Goal: Communication & Community: Answer question/provide support

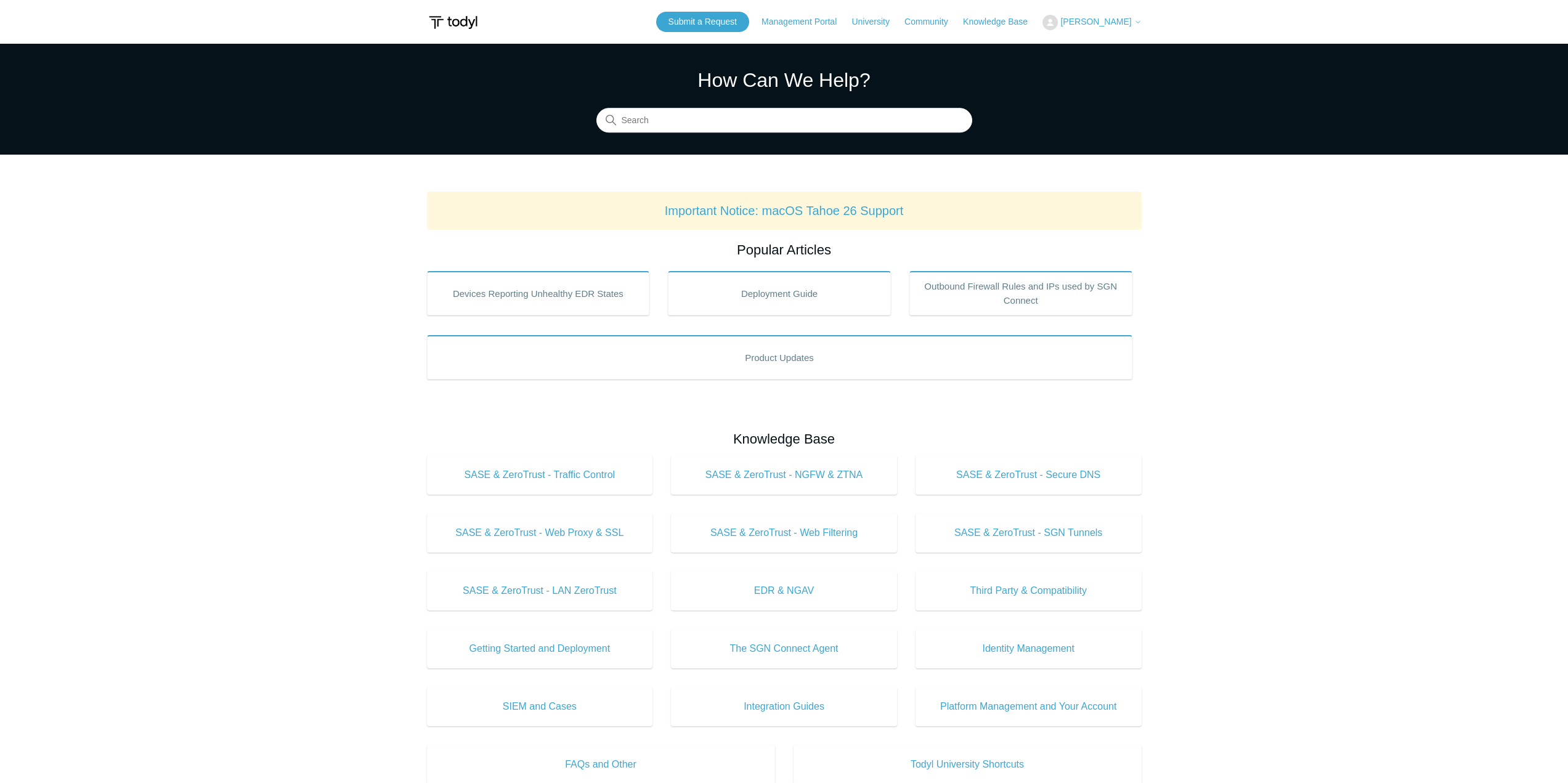
click at [1137, 23] on icon at bounding box center [1137, 22] width 7 height 7
click at [1130, 45] on link "My Support Requests" at bounding box center [1103, 48] width 120 height 22
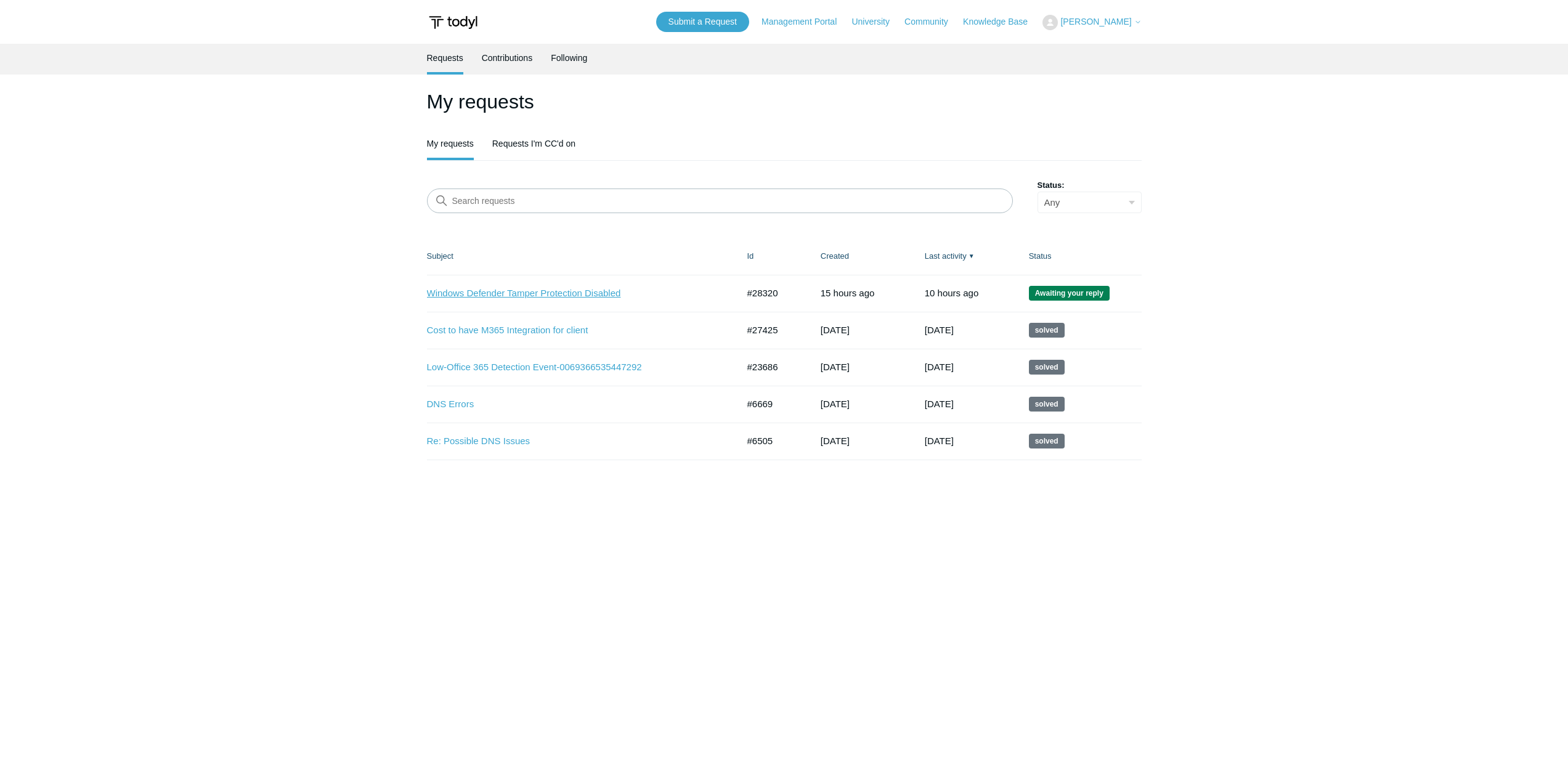
click at [542, 291] on link "Windows Defender Tamper Protection Disabled" at bounding box center [573, 293] width 293 height 14
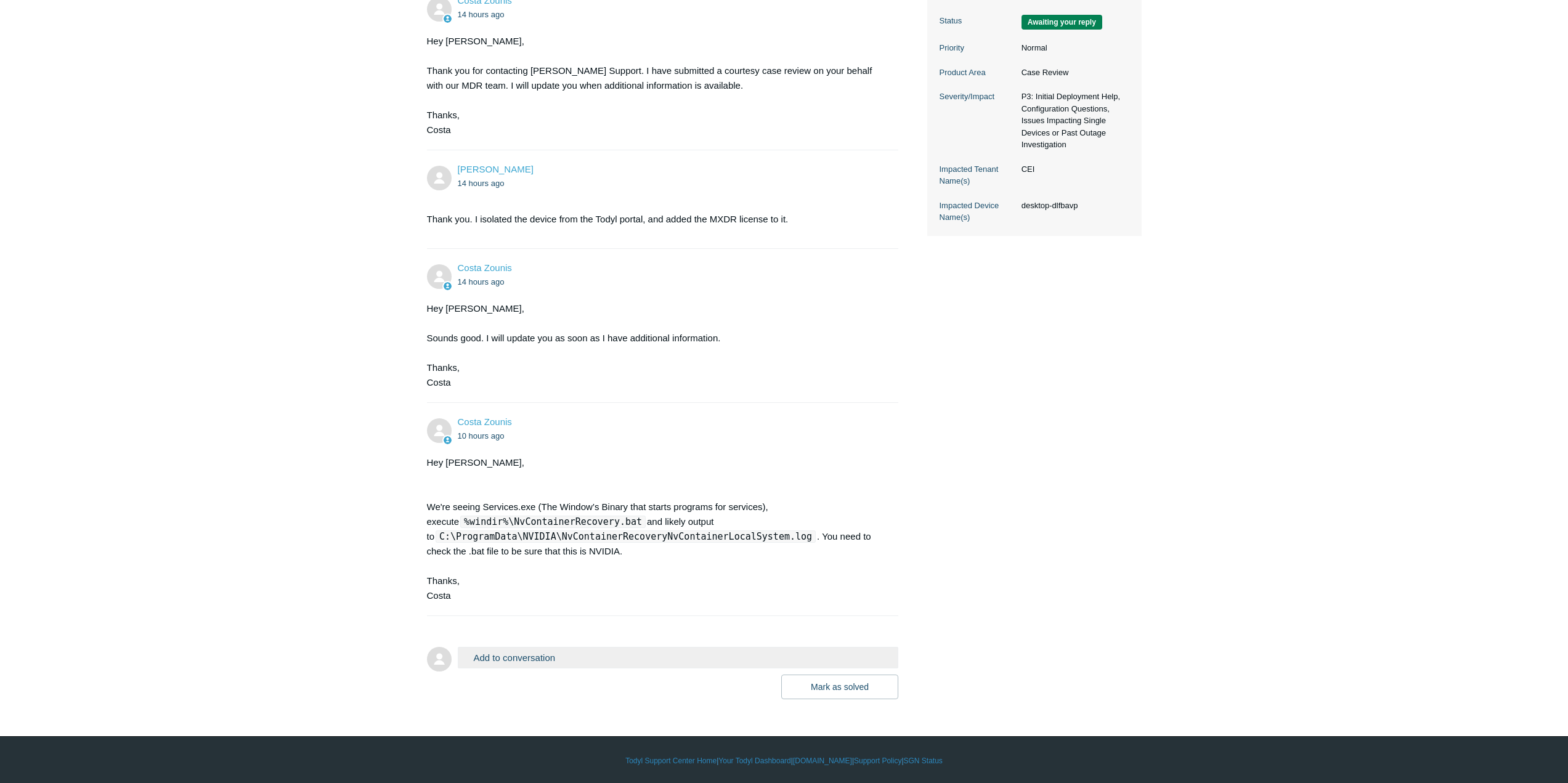
scroll to position [312, 0]
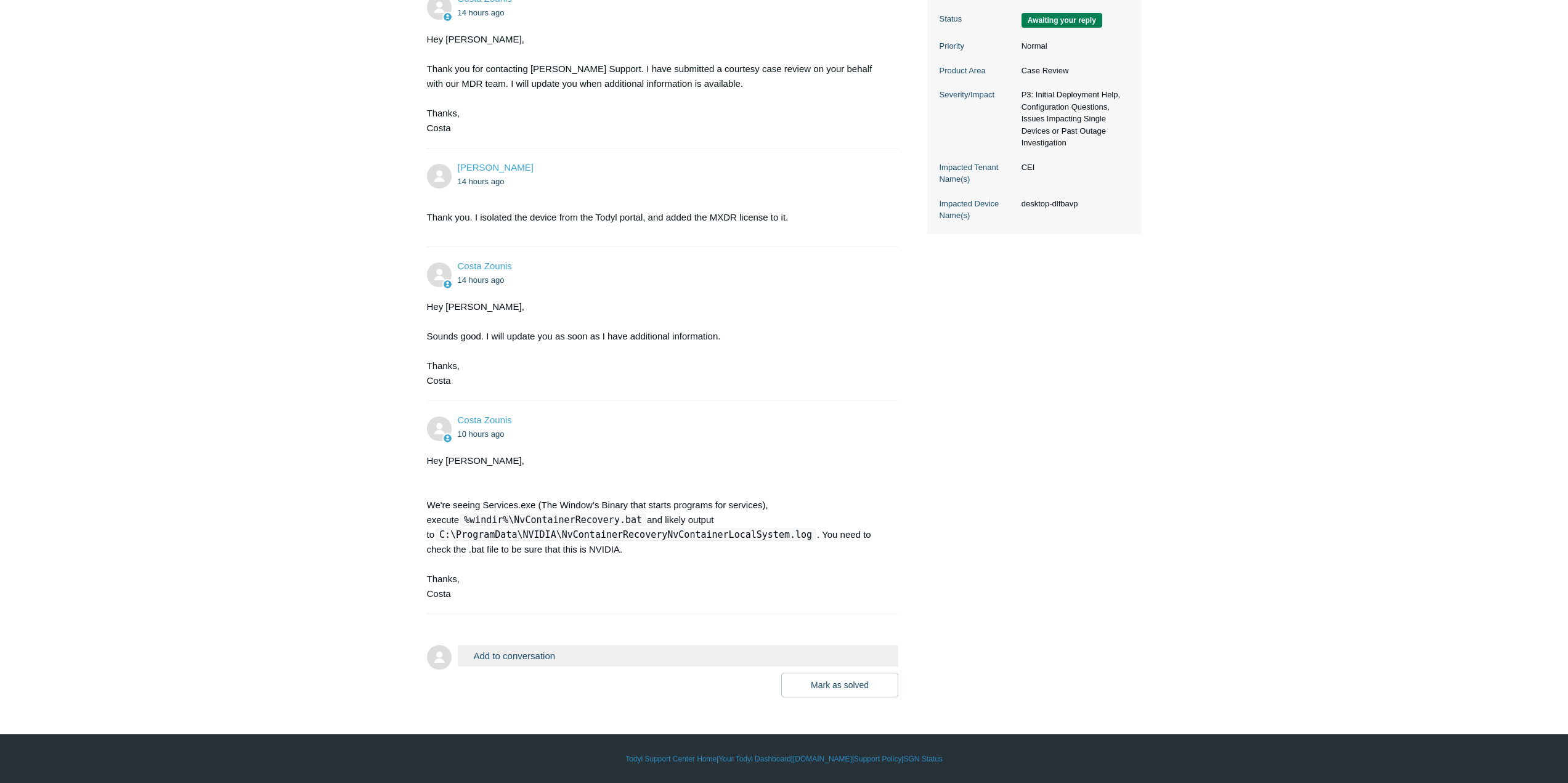
click at [488, 660] on button "Add to conversation" at bounding box center [679, 656] width 442 height 22
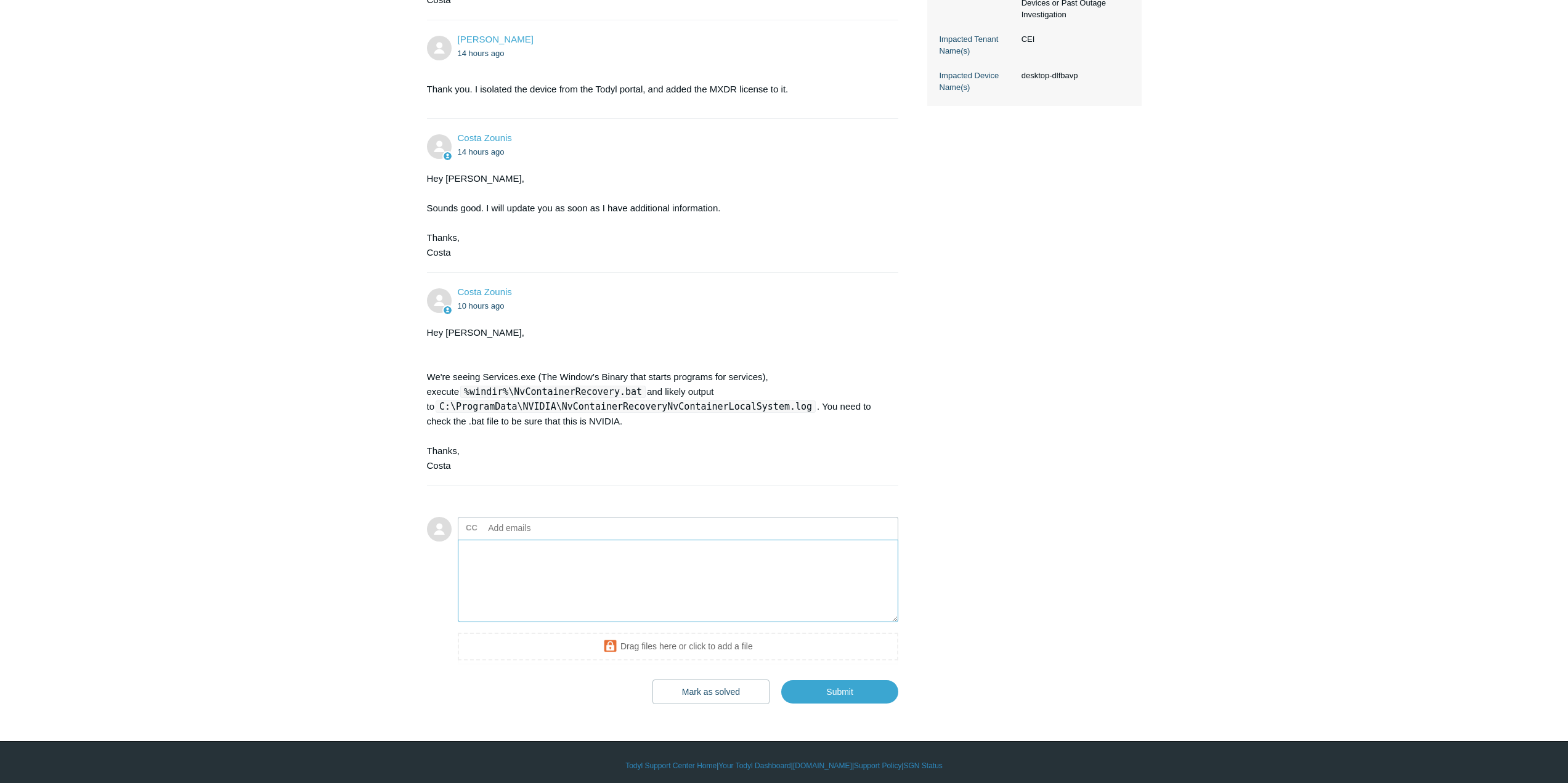
scroll to position [447, 0]
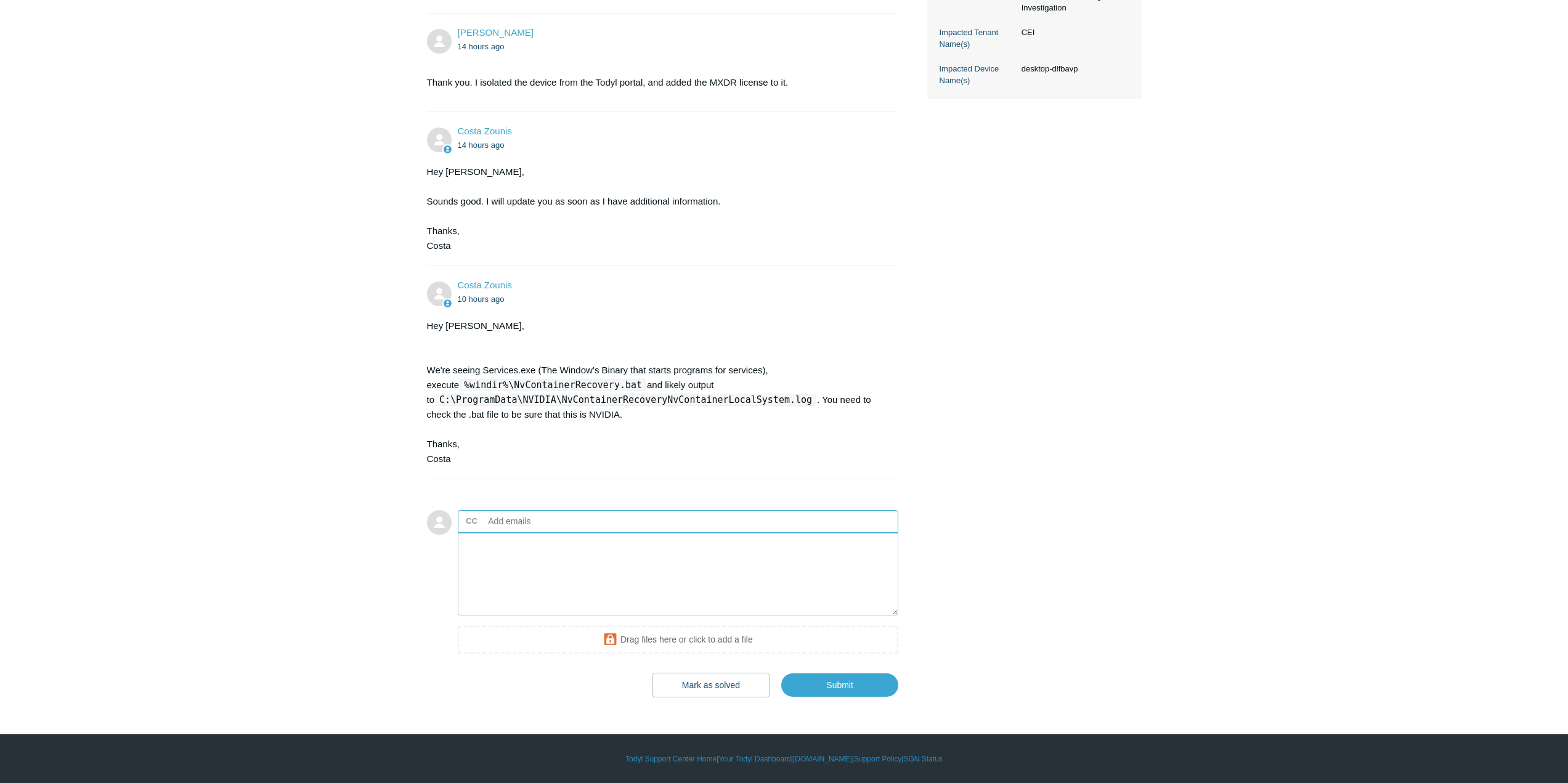
click at [509, 518] on input "text" at bounding box center [550, 521] width 133 height 19
type input "jduc"
click at [509, 518] on input "text" at bounding box center [520, 521] width 73 height 19
type input "dhorgan@itsecureservices.com"
click at [517, 521] on span "dhorgan@itsecureservices.com" at bounding box center [553, 522] width 125 height 14
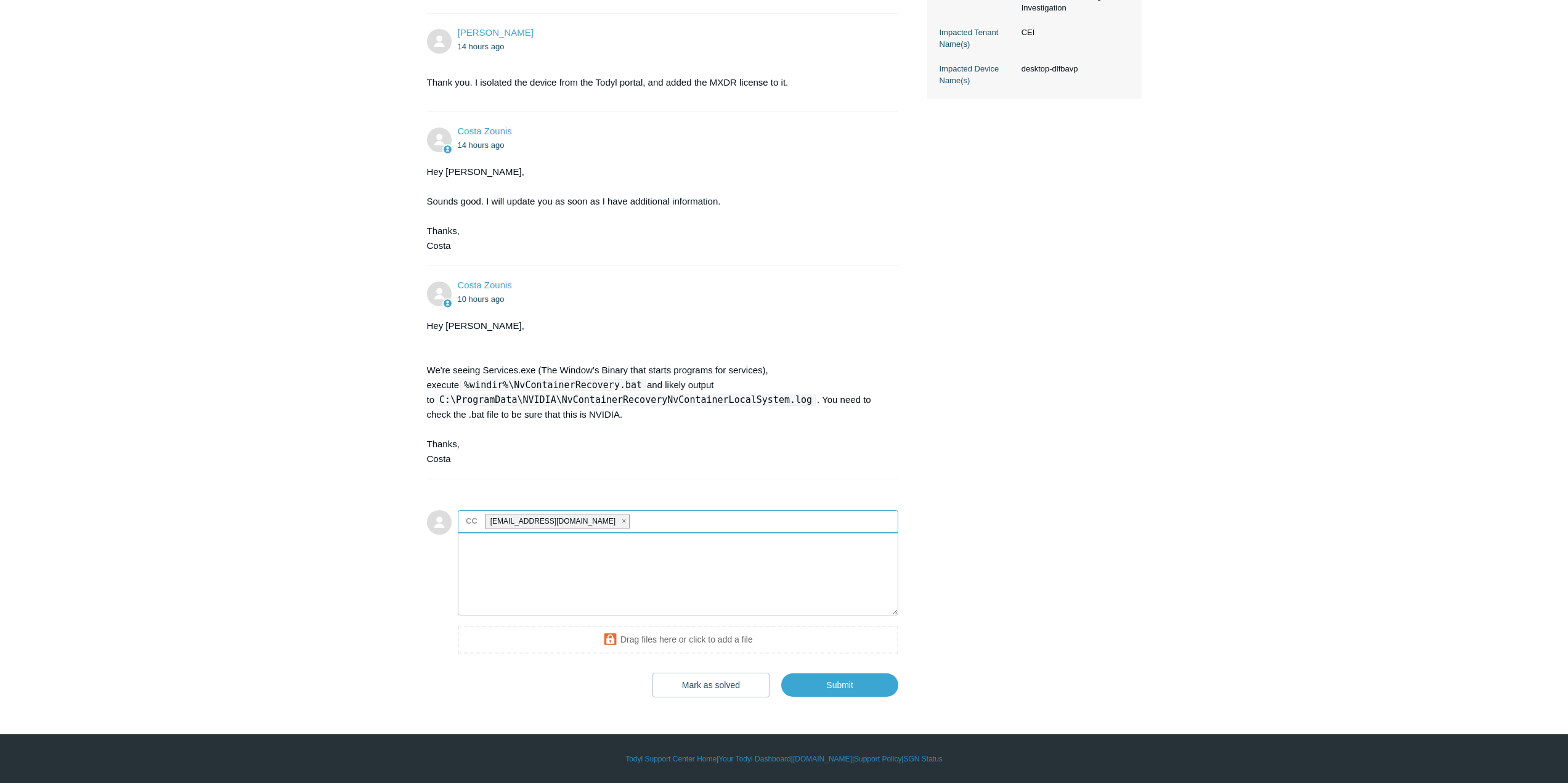
click at [622, 519] on span "close" at bounding box center [624, 522] width 5 height 14
type input "jducharme@itse"
click at [129, 502] on main "Requests Contributions Following Todyl Support Center My activities Windows Def…" at bounding box center [784, 147] width 1568 height 1100
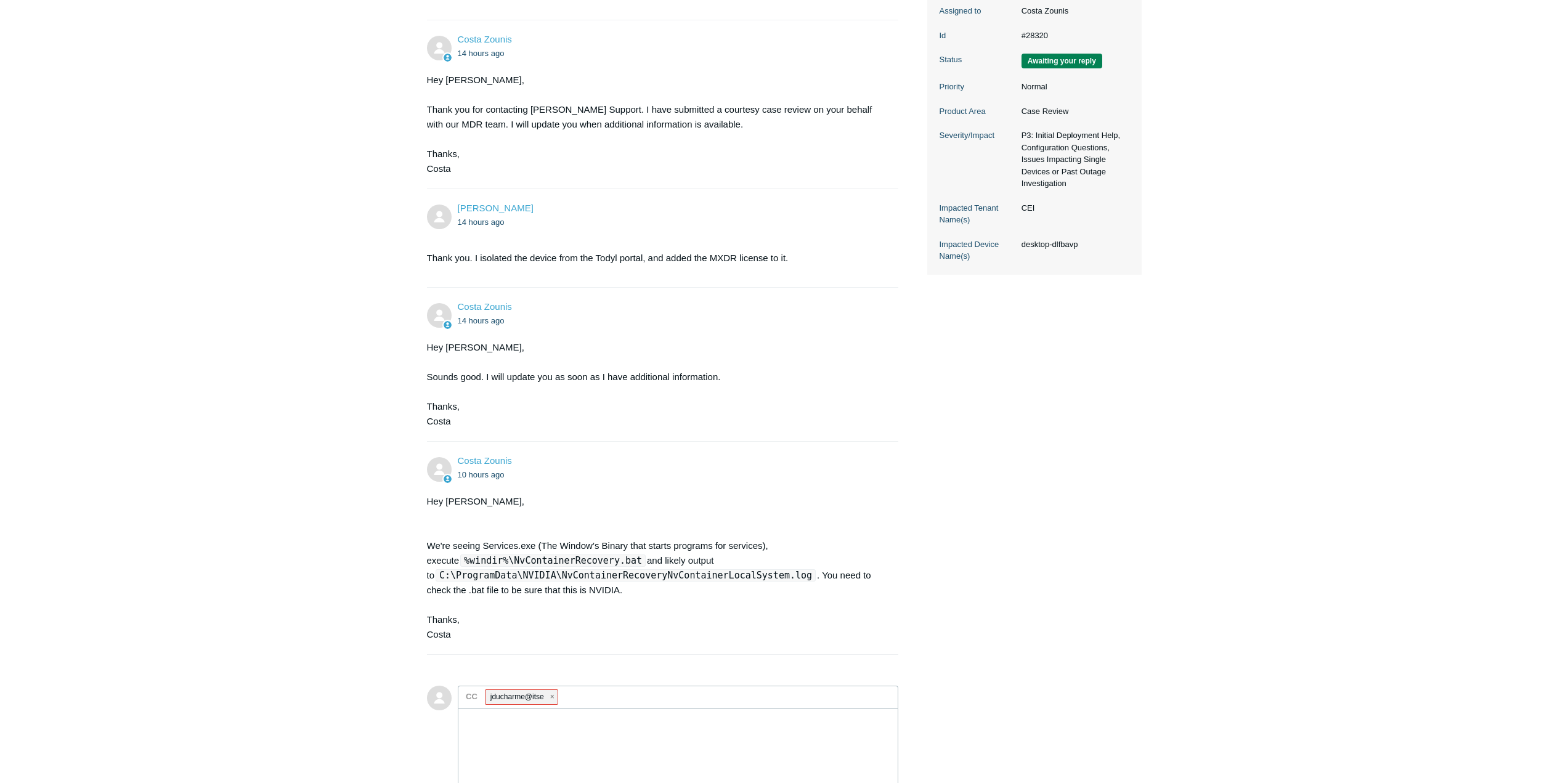
scroll to position [0, 0]
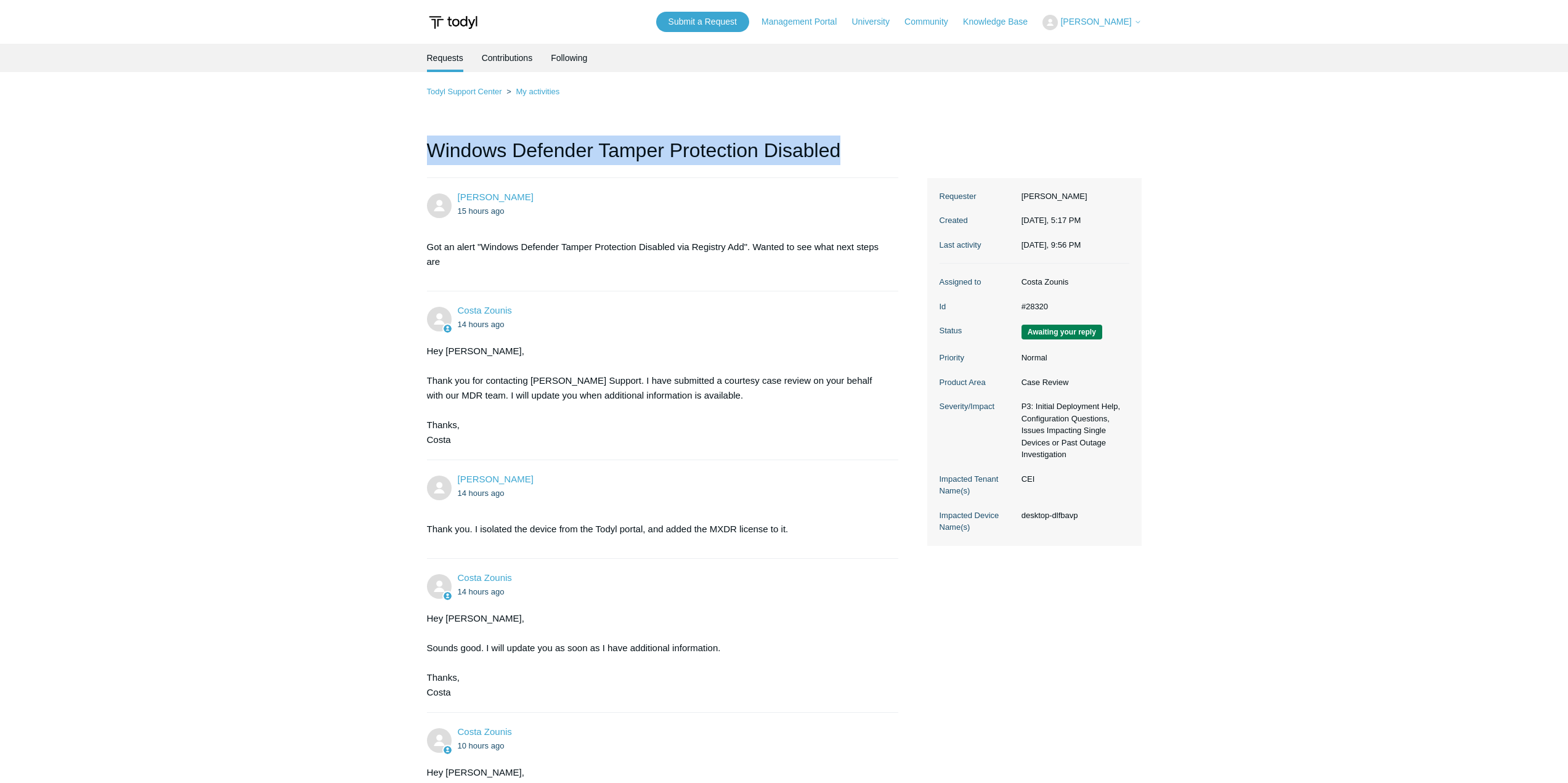
drag, startPoint x: 428, startPoint y: 150, endPoint x: 846, endPoint y: 151, distance: 418.0
click at [846, 151] on h1 "Windows Defender Tamper Protection Disabled" at bounding box center [662, 157] width 472 height 43
copy h1 "Windows Defender Tamper Protection Disabled"
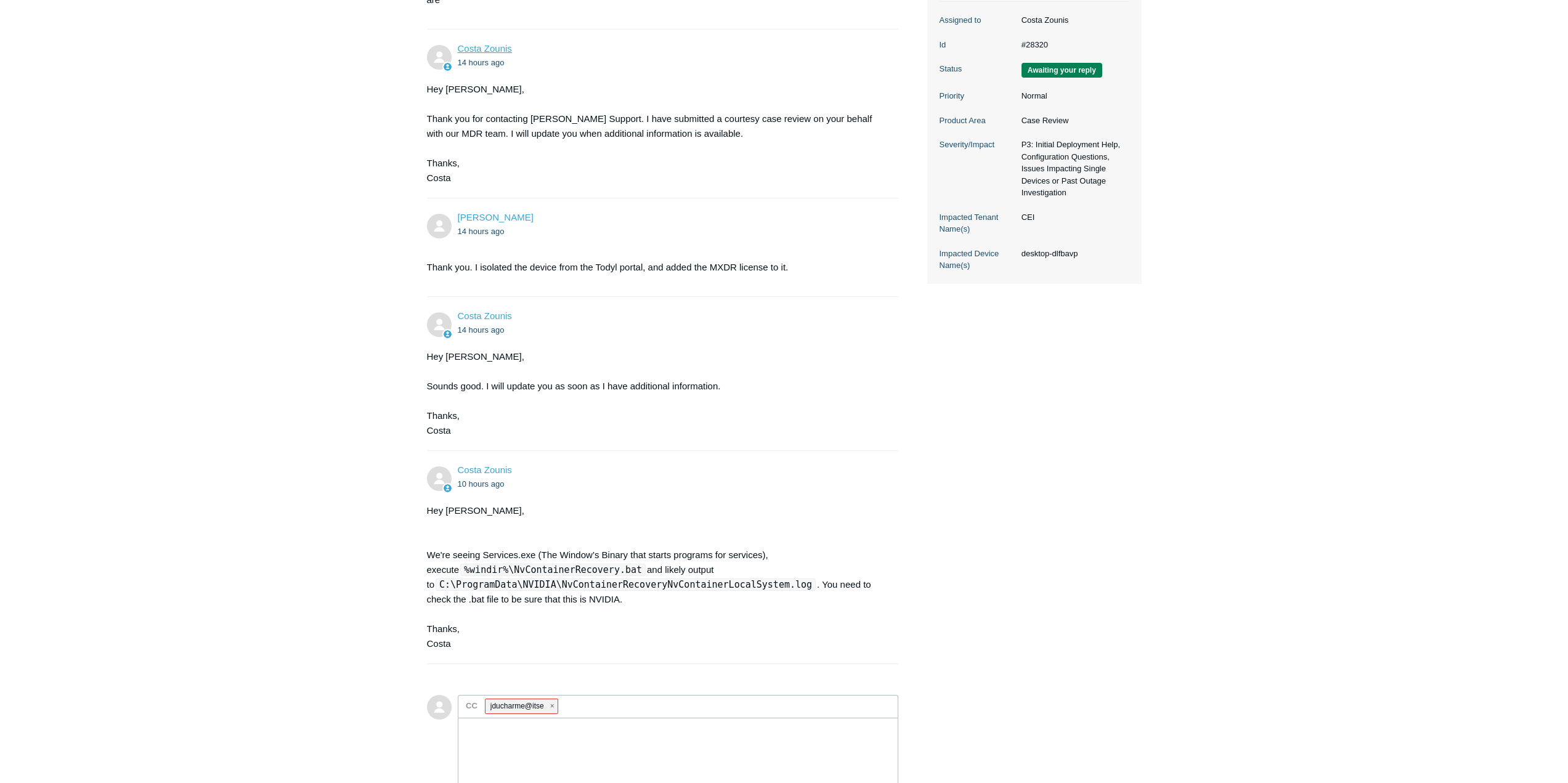
scroll to position [447, 0]
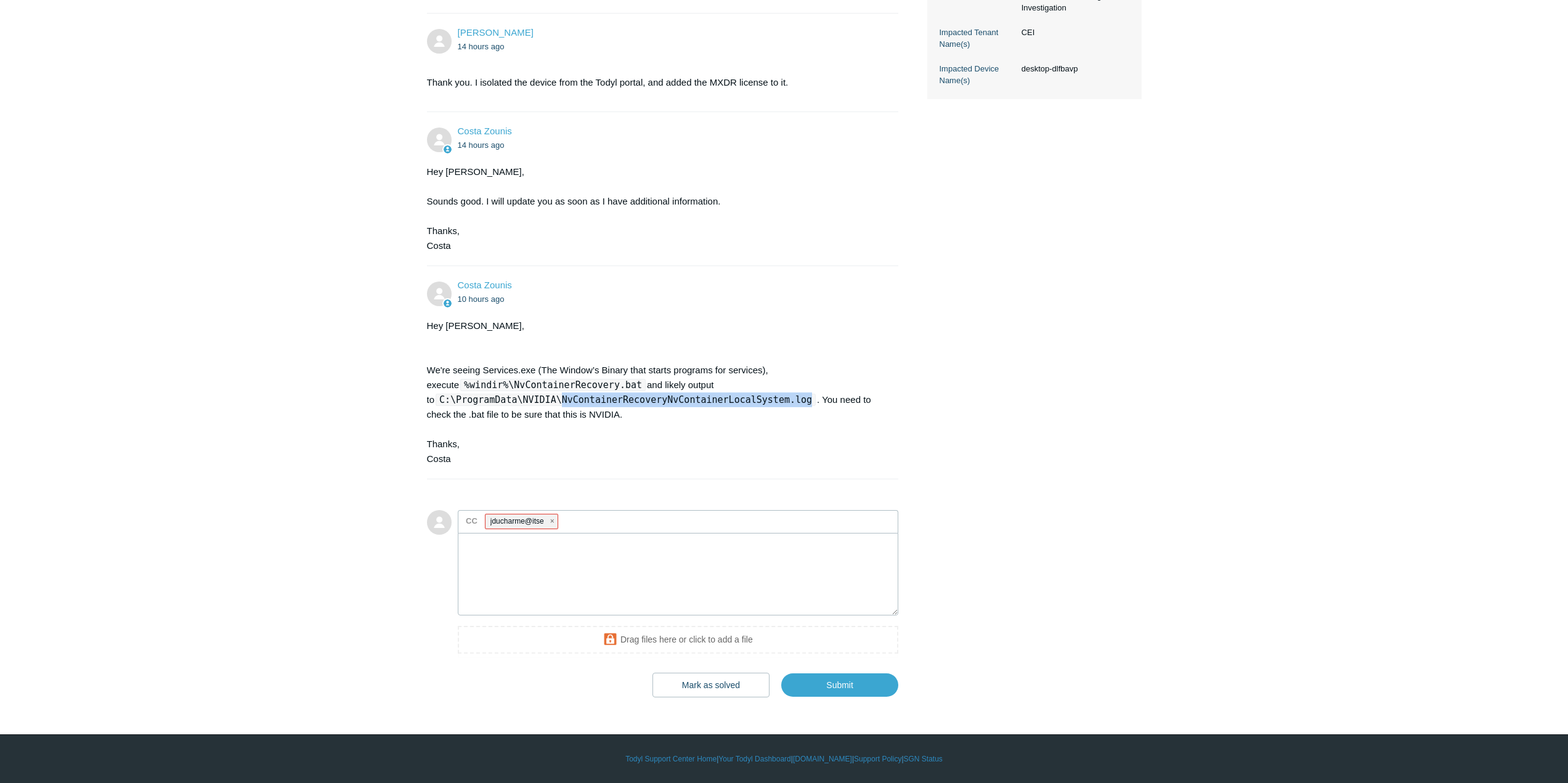
drag, startPoint x: 544, startPoint y: 396, endPoint x: 770, endPoint y: 397, distance: 226.0
click at [770, 397] on code "C:\ProgramData\NVIDIA\NvContainerRecoveryNvContainerLocalSystem.log" at bounding box center [625, 400] width 380 height 12
copy code "NvContainerRecoveryNvContainerLocalSystem.log"
drag, startPoint x: 480, startPoint y: 388, endPoint x: 594, endPoint y: 382, distance: 114.2
click at [594, 382] on code "%windir%\NvContainerRecovery.bat" at bounding box center [553, 385] width 186 height 12
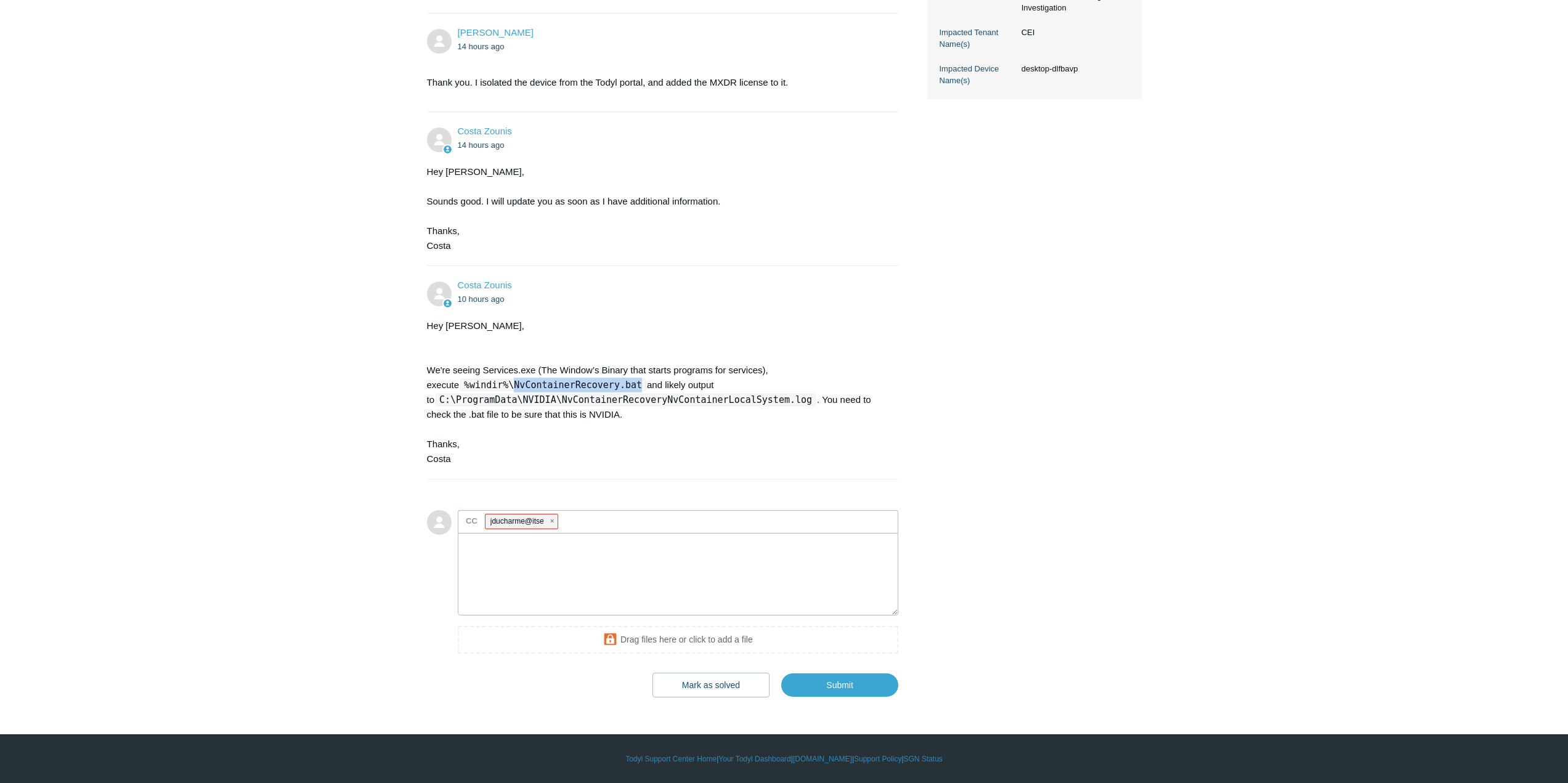
copy code "NvContainerRecovery.bat"
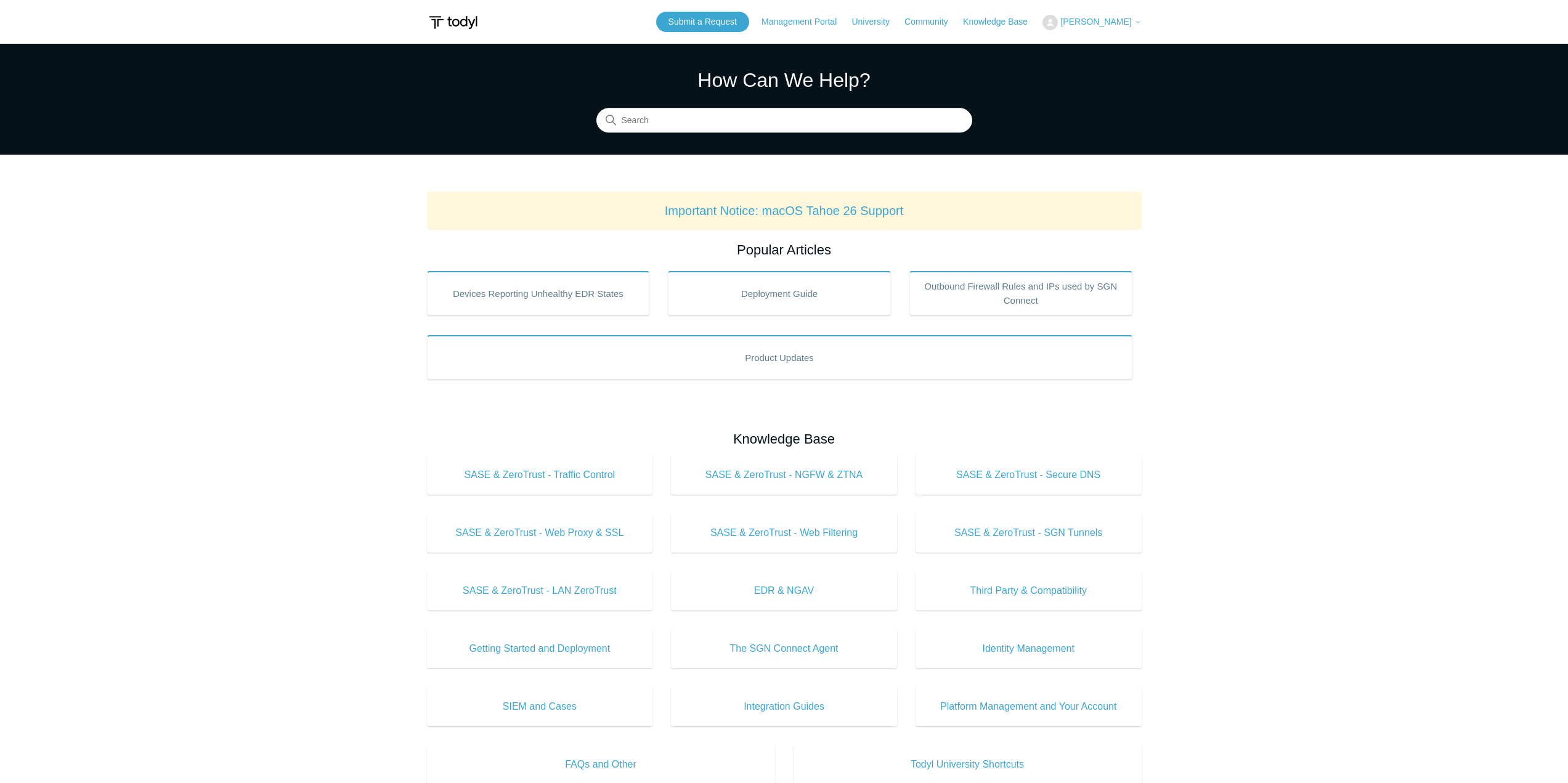
click at [1099, 20] on span "[PERSON_NAME]" at bounding box center [1095, 21] width 71 height 10
click at [1098, 51] on link "My Support Requests" at bounding box center [1103, 48] width 120 height 22
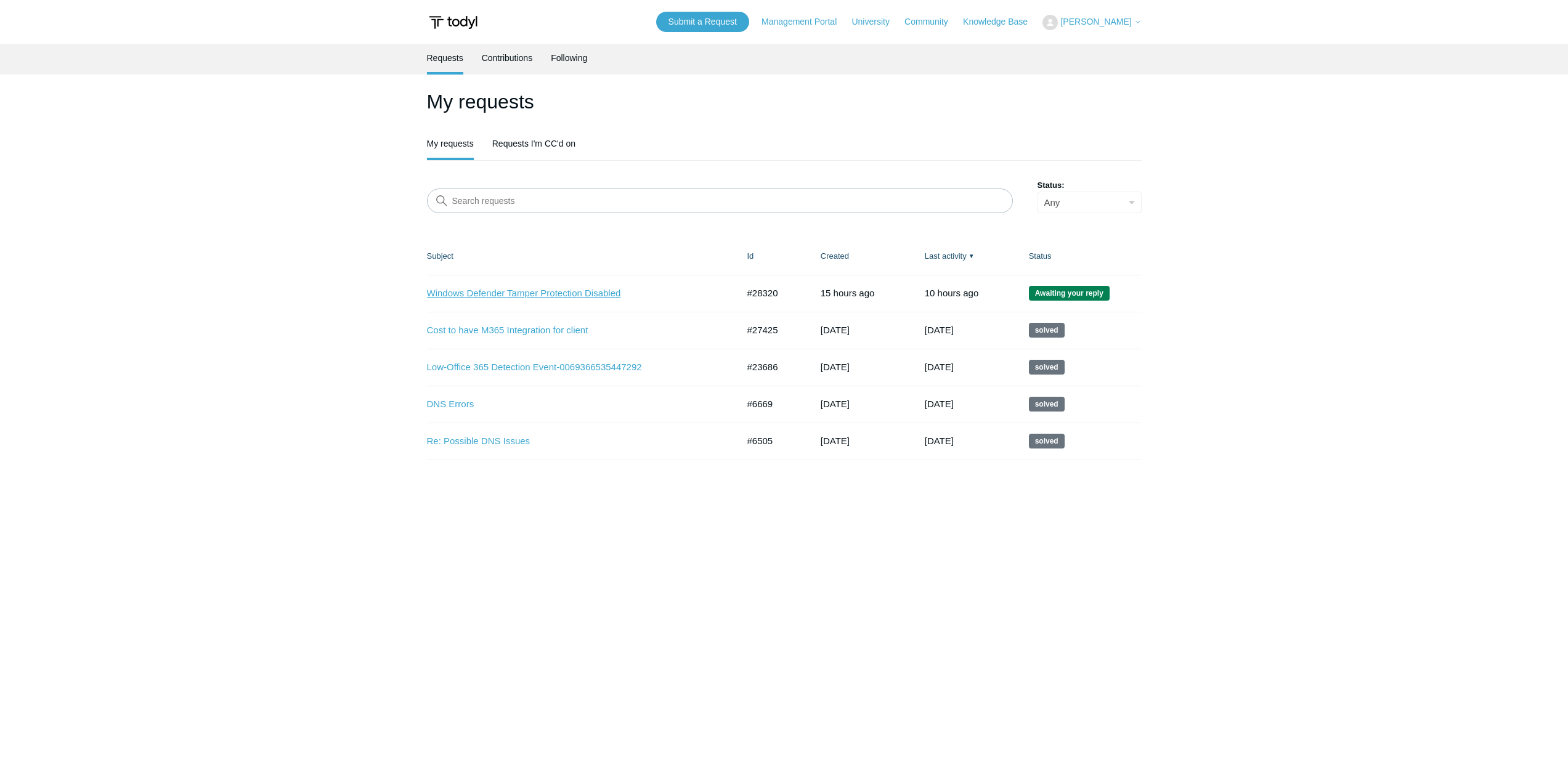
click at [477, 293] on link "Windows Defender Tamper Protection Disabled" at bounding box center [573, 293] width 293 height 14
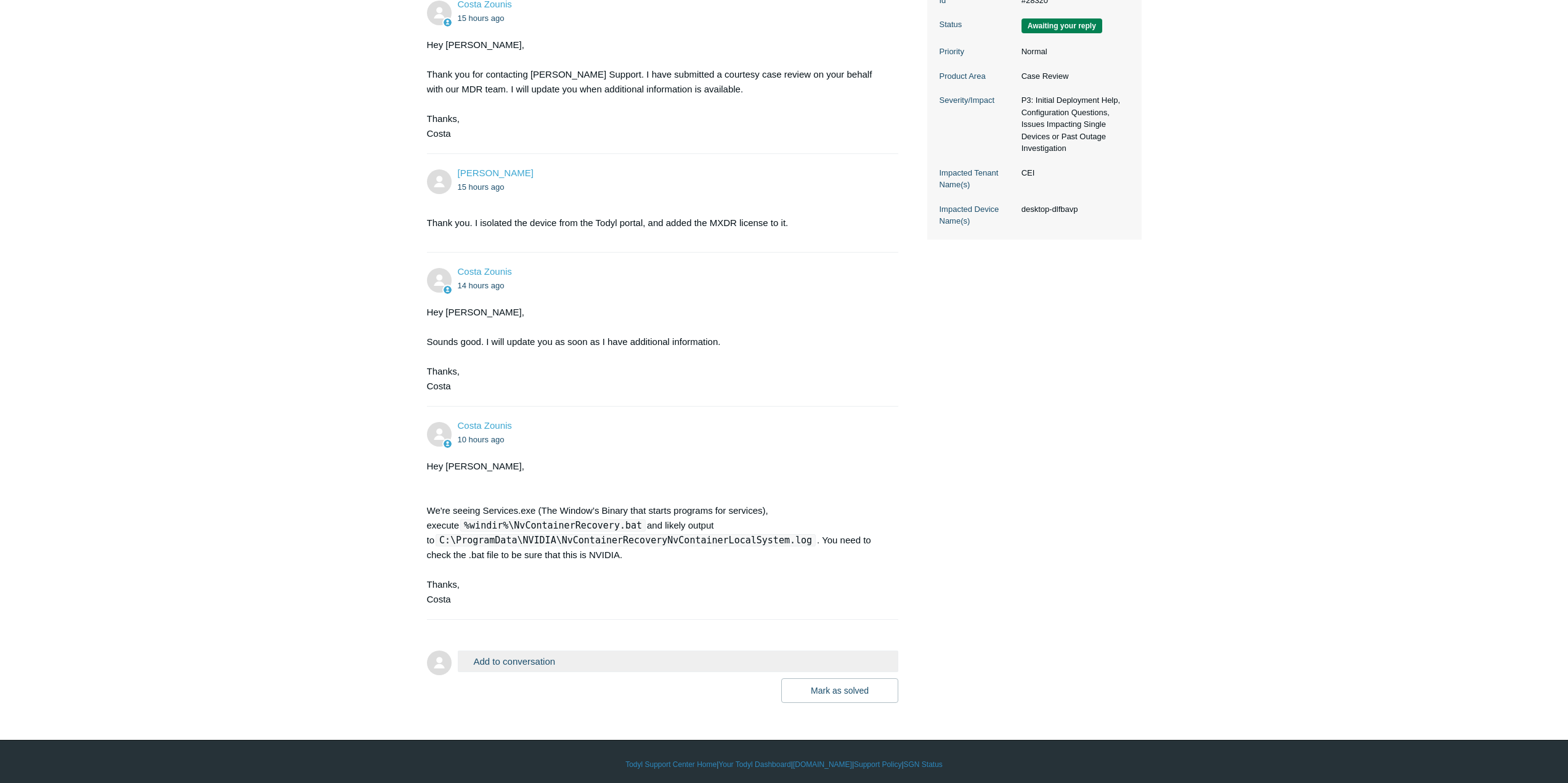
scroll to position [312, 0]
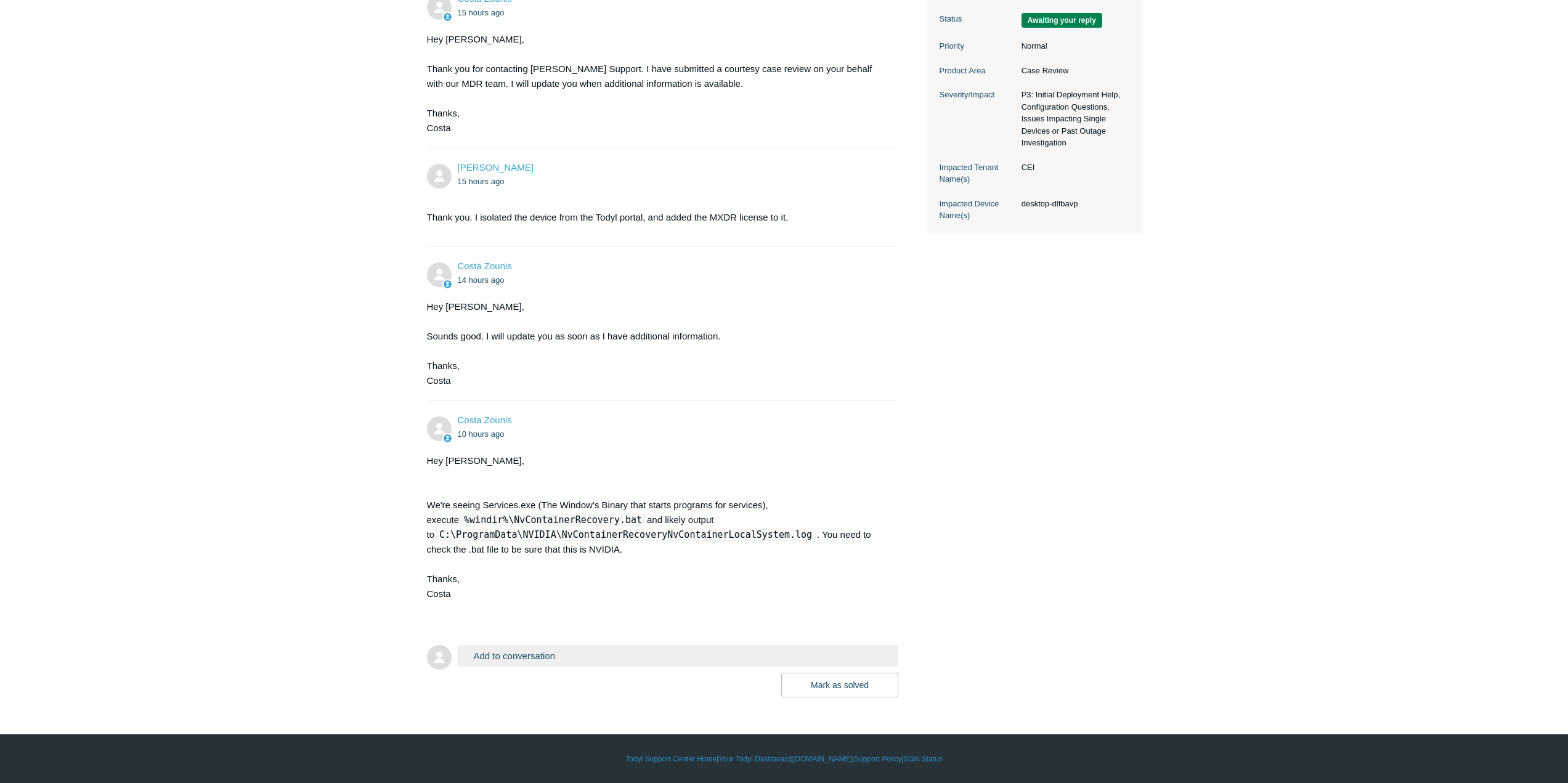
click at [512, 655] on button "Add to conversation" at bounding box center [679, 656] width 442 height 22
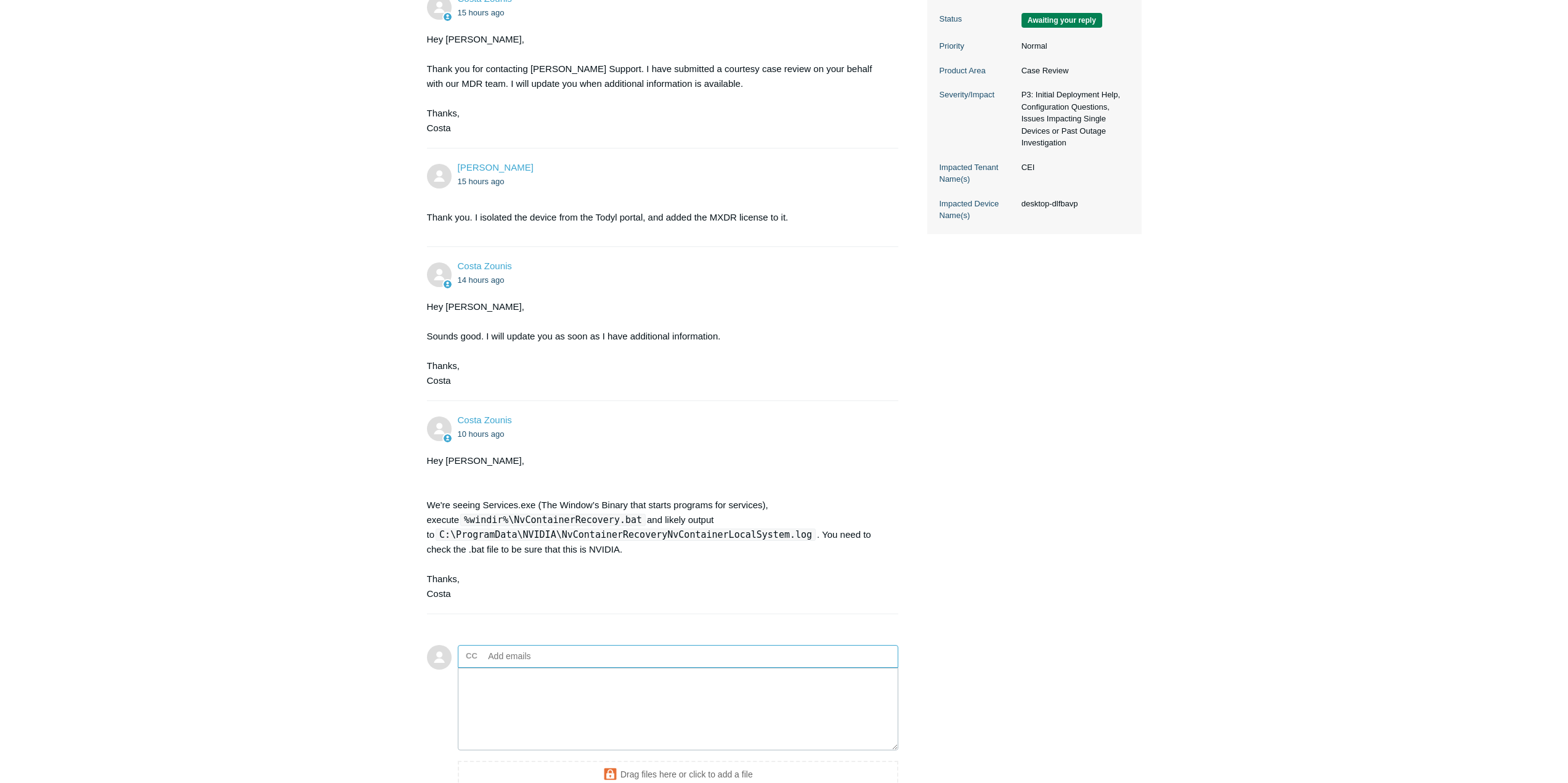
click at [511, 656] on input "text" at bounding box center [550, 656] width 133 height 19
type input "[EMAIL_ADDRESS][DOMAIN_NAME]"
click at [567, 700] on textarea "Add your reply" at bounding box center [679, 709] width 442 height 83
click at [620, 681] on textarea "This is the contents of the" at bounding box center [679, 709] width 442 height 83
paste textarea "NvContainerRecovery.bat"
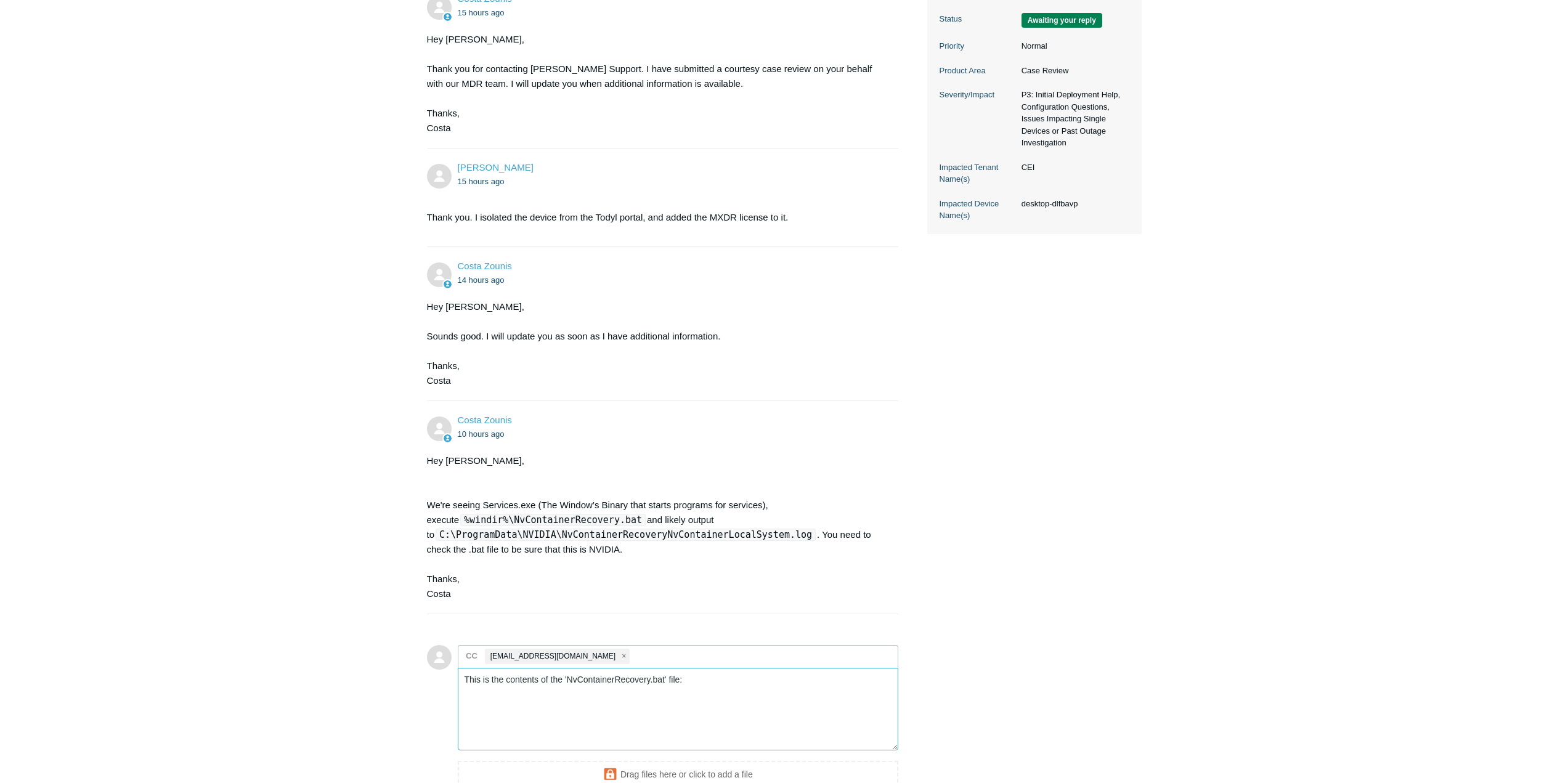
paste textarea "NvContainerRecovery.bat"
click at [481, 707] on textarea "This is the contents of the 'NvContainerRecovery.bat' file:" at bounding box center [679, 709] width 442 height 83
paste textarea "@echo off if "%1" == "" ( echo Usage: NvContainerRecovery {Service Name} goto N…"
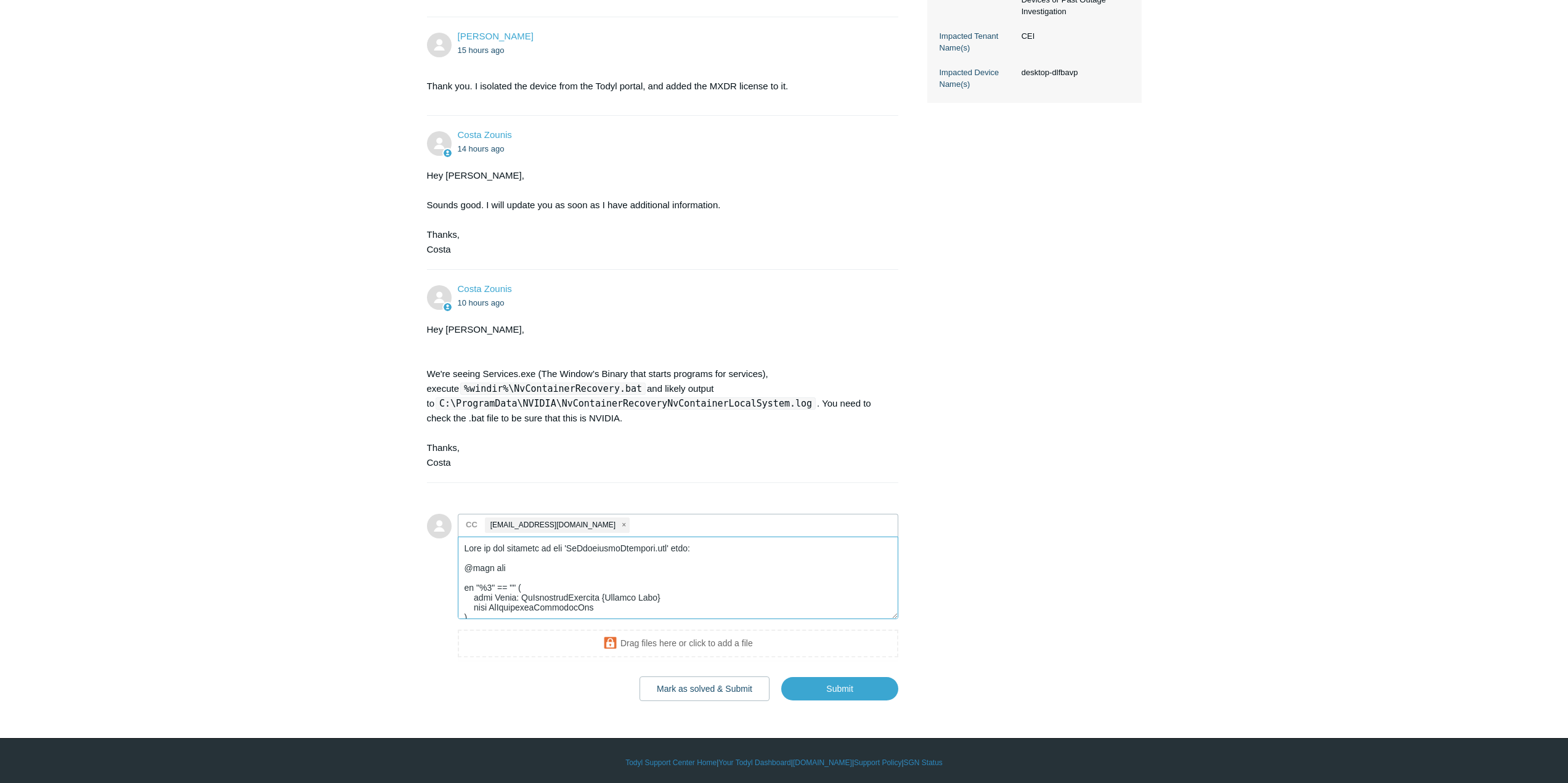
scroll to position [447, 0]
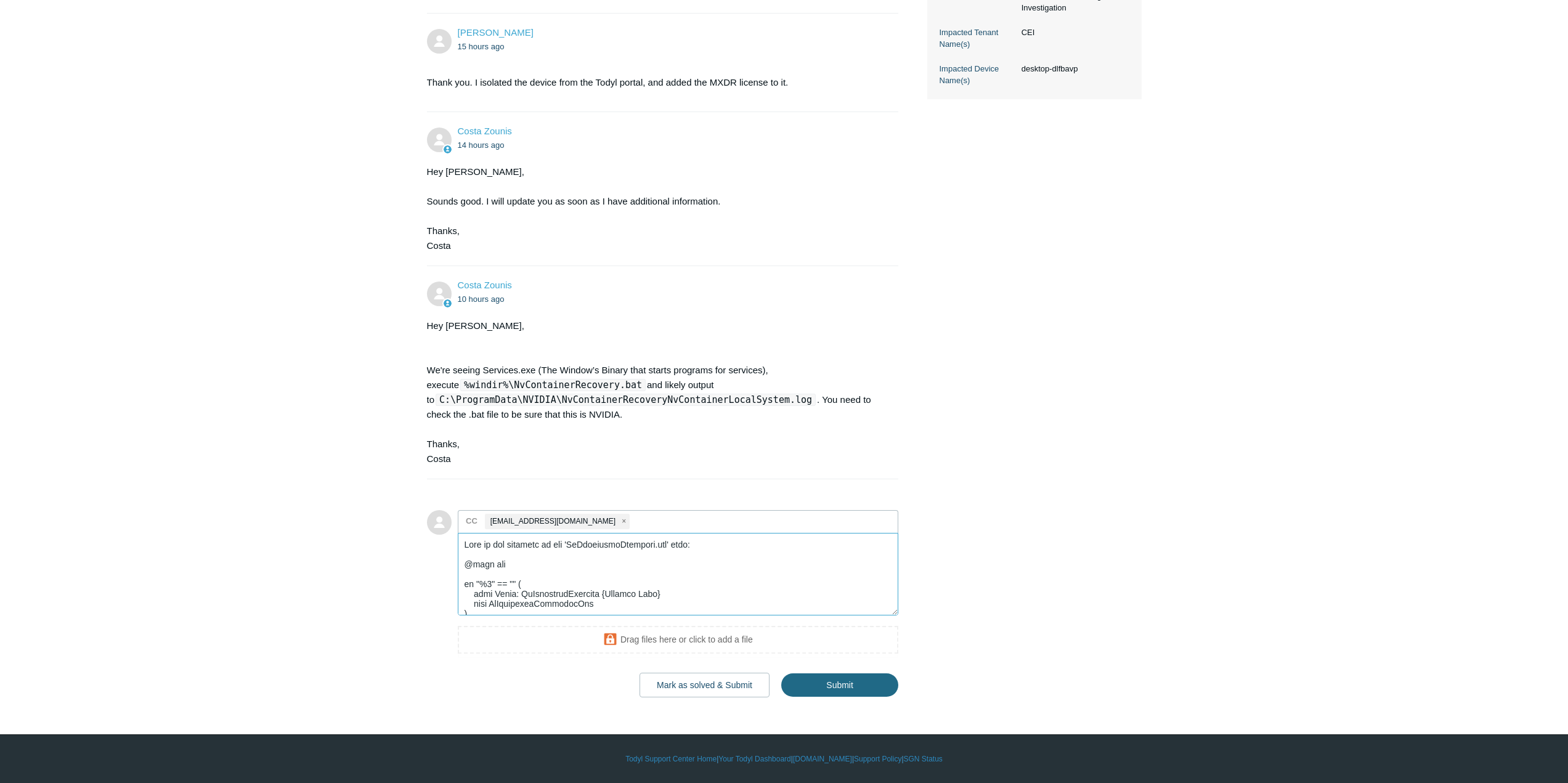
type textarea "This is the contents of the 'NvContainerRecovery.bat' file: @echo off if "%1" =…"
click at [840, 685] on input "Submit" at bounding box center [840, 686] width 117 height 25
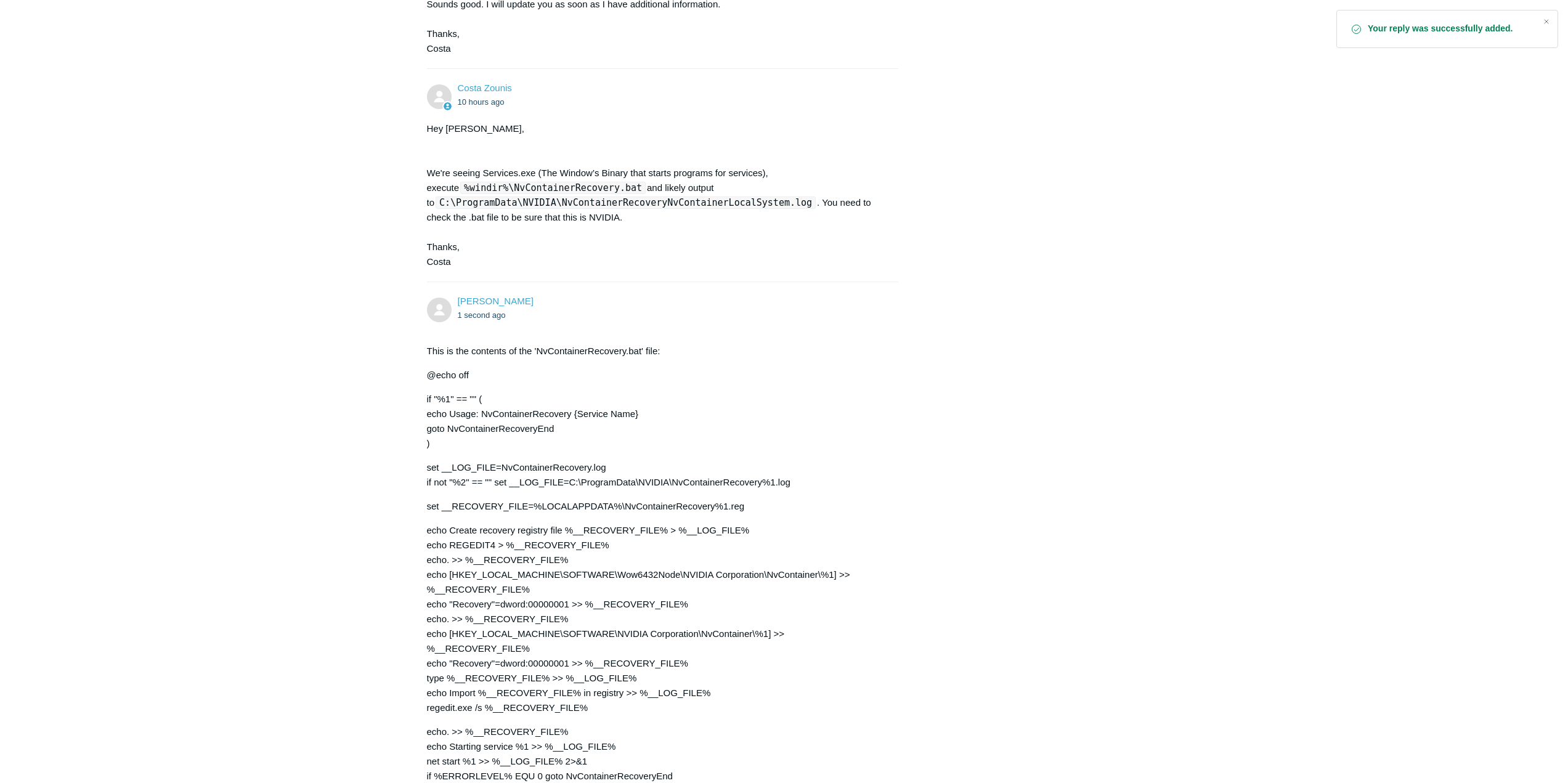
scroll to position [678, 0]
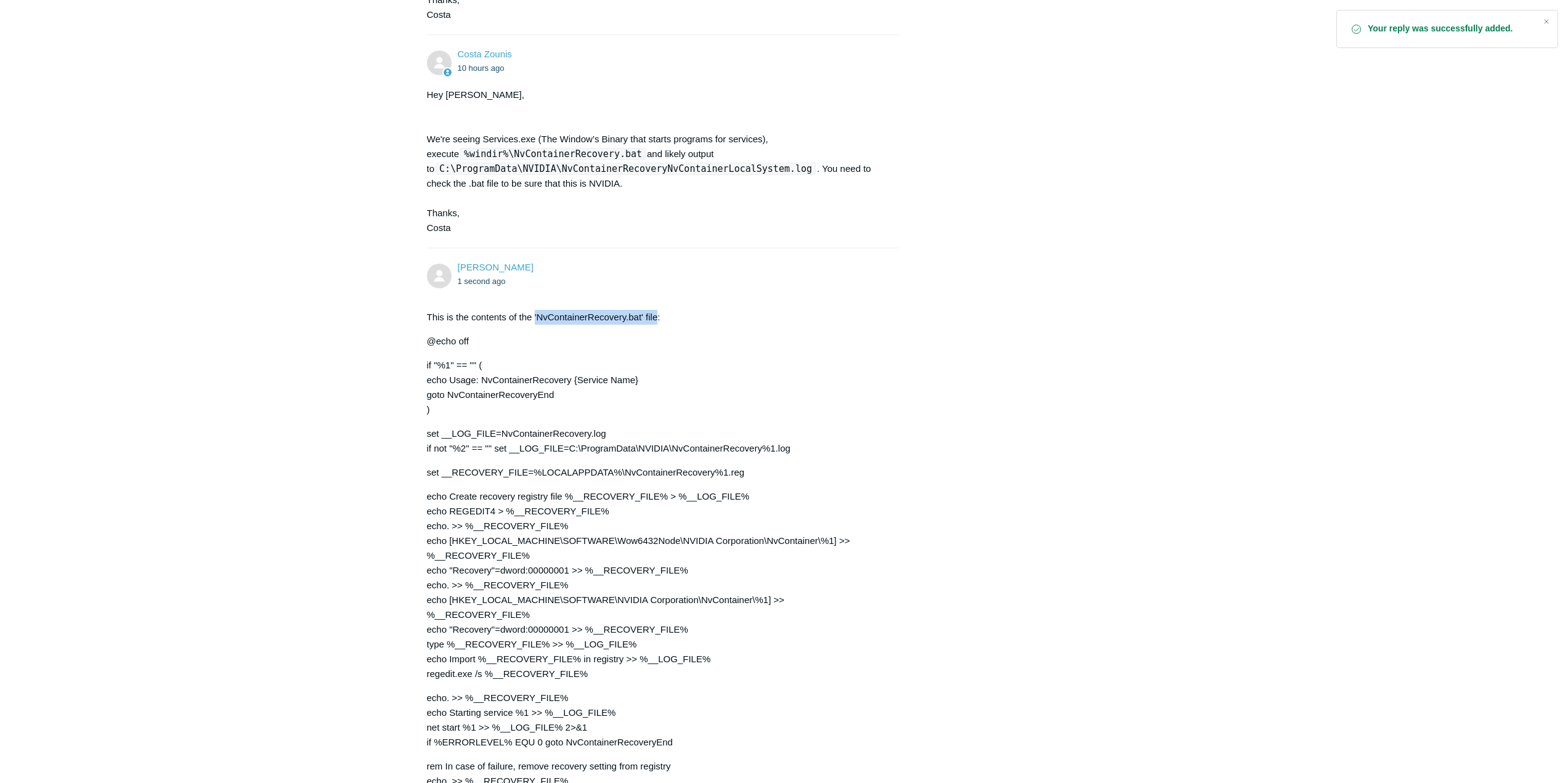
drag, startPoint x: 535, startPoint y: 316, endPoint x: 657, endPoint y: 319, distance: 122.0
click at [657, 319] on p "This is the contents of the 'NvContainerRecovery.bat' file:" at bounding box center [656, 317] width 459 height 15
copy p "'NvContainerRecovery.bat' file"
